Goal: Task Accomplishment & Management: Complete application form

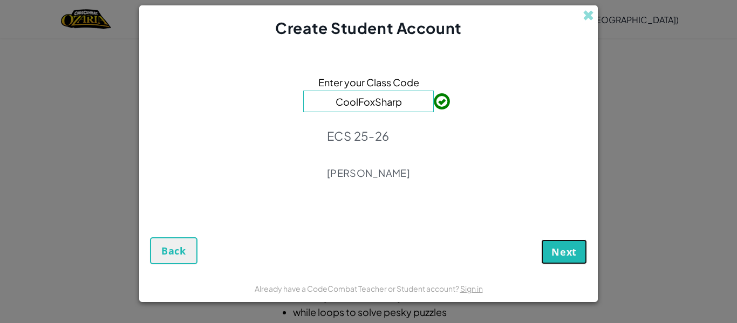
click at [579, 251] on button "Next" at bounding box center [564, 251] width 46 height 25
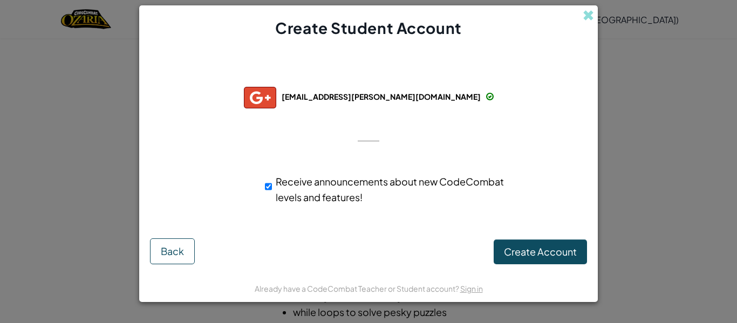
click at [276, 100] on img at bounding box center [260, 98] width 32 height 22
click at [299, 99] on span "[EMAIL_ADDRESS][PERSON_NAME][DOMAIN_NAME]" at bounding box center [380, 97] width 199 height 10
click at [187, 242] on button "Back" at bounding box center [172, 251] width 45 height 26
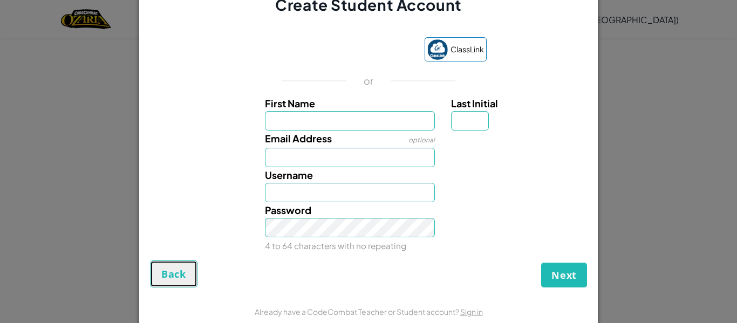
click at [183, 264] on button "Back" at bounding box center [173, 273] width 47 height 27
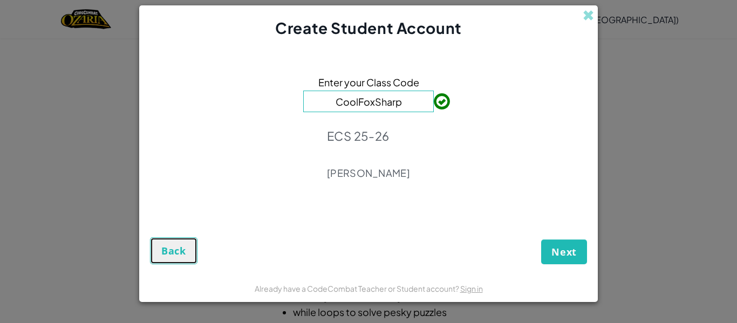
click at [183, 255] on span "Back" at bounding box center [173, 250] width 25 height 13
